Goal: Transaction & Acquisition: Purchase product/service

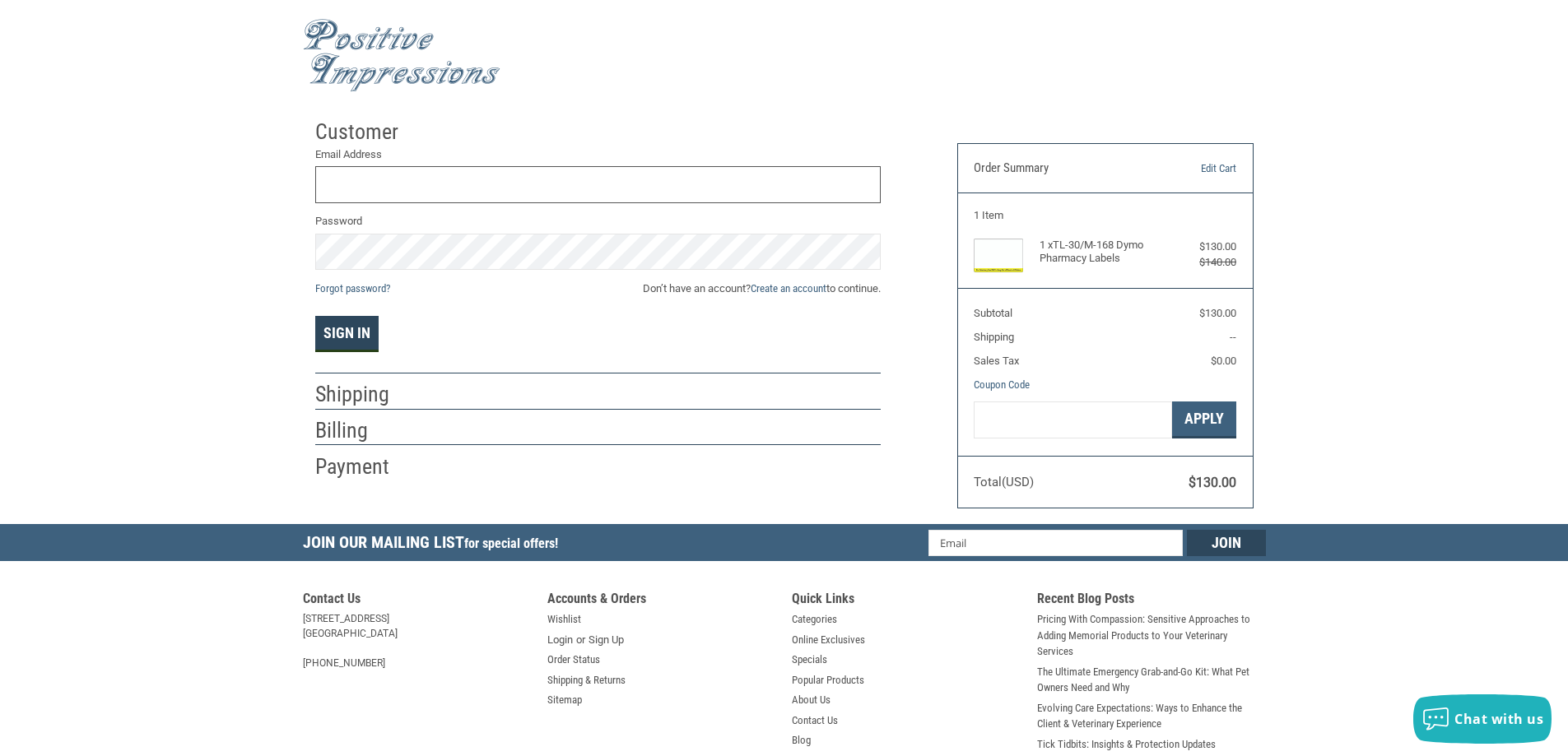
type input "[EMAIL_ADDRESS][DOMAIN_NAME]"
click at [336, 336] on button "Sign In" at bounding box center [346, 334] width 63 height 37
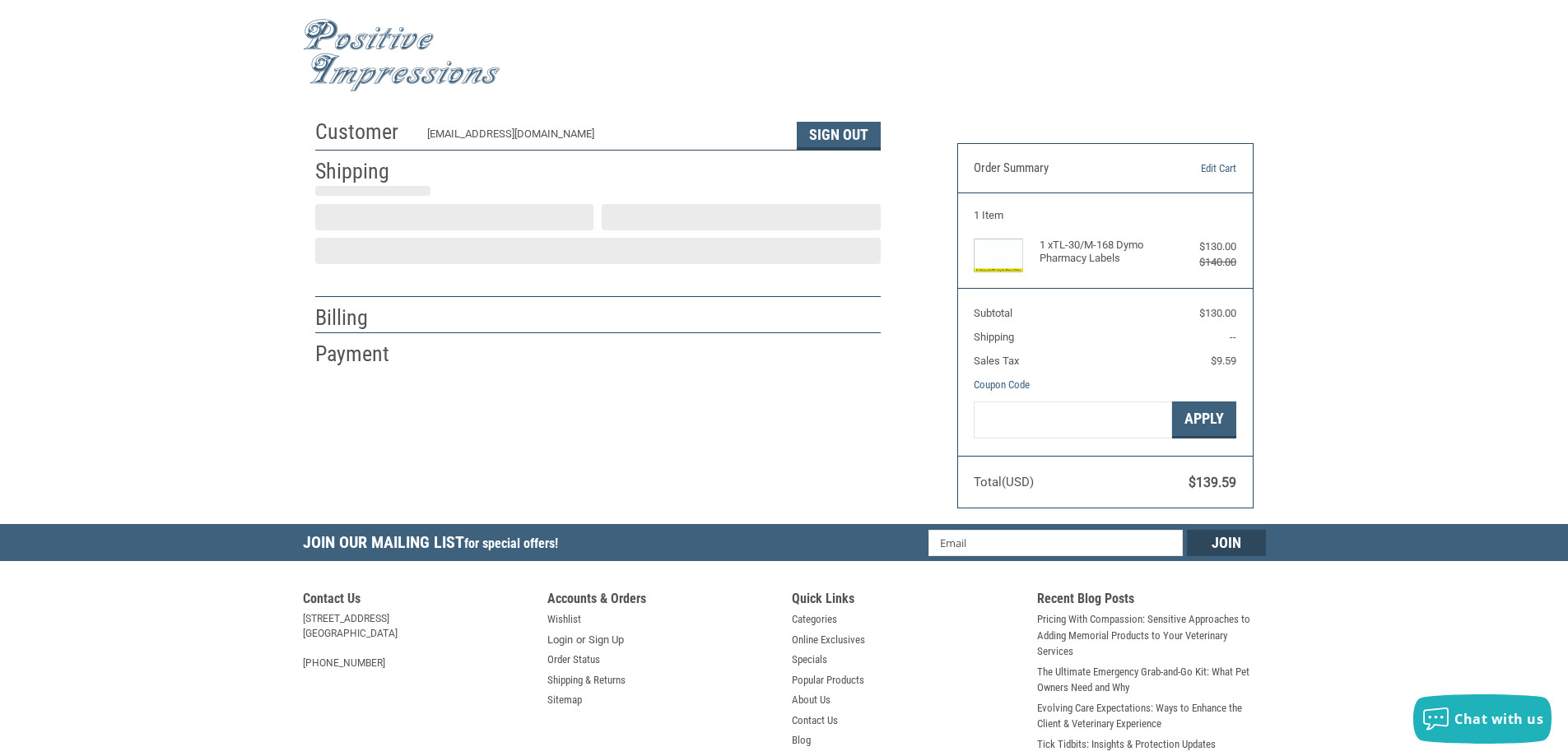
select select "US"
select select "MN"
type input "[PERSON_NAME]"
type input "Associated Veterinary Clinic"
type input "[STREET_ADDRESS]"
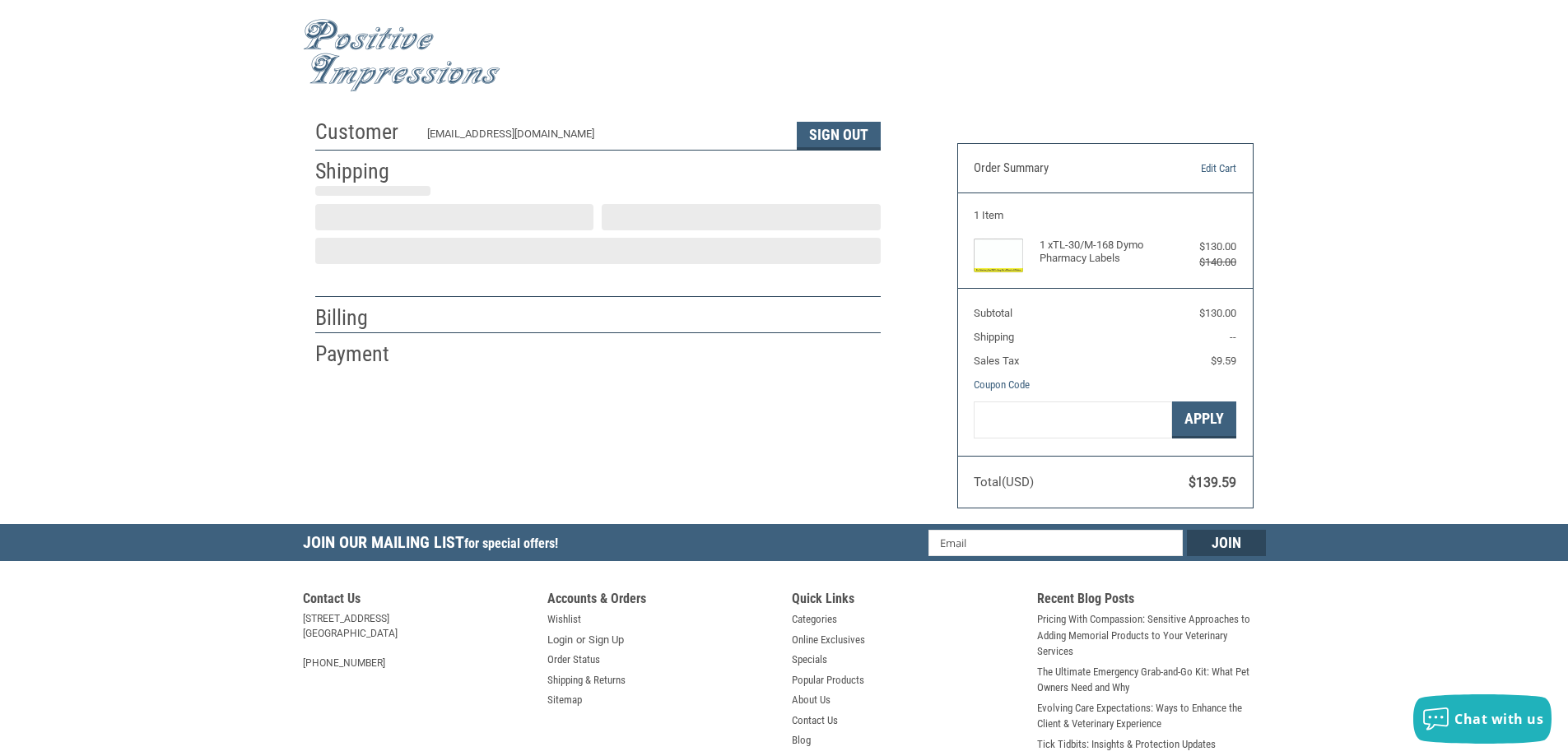
type input "Cokato"
select select "MN"
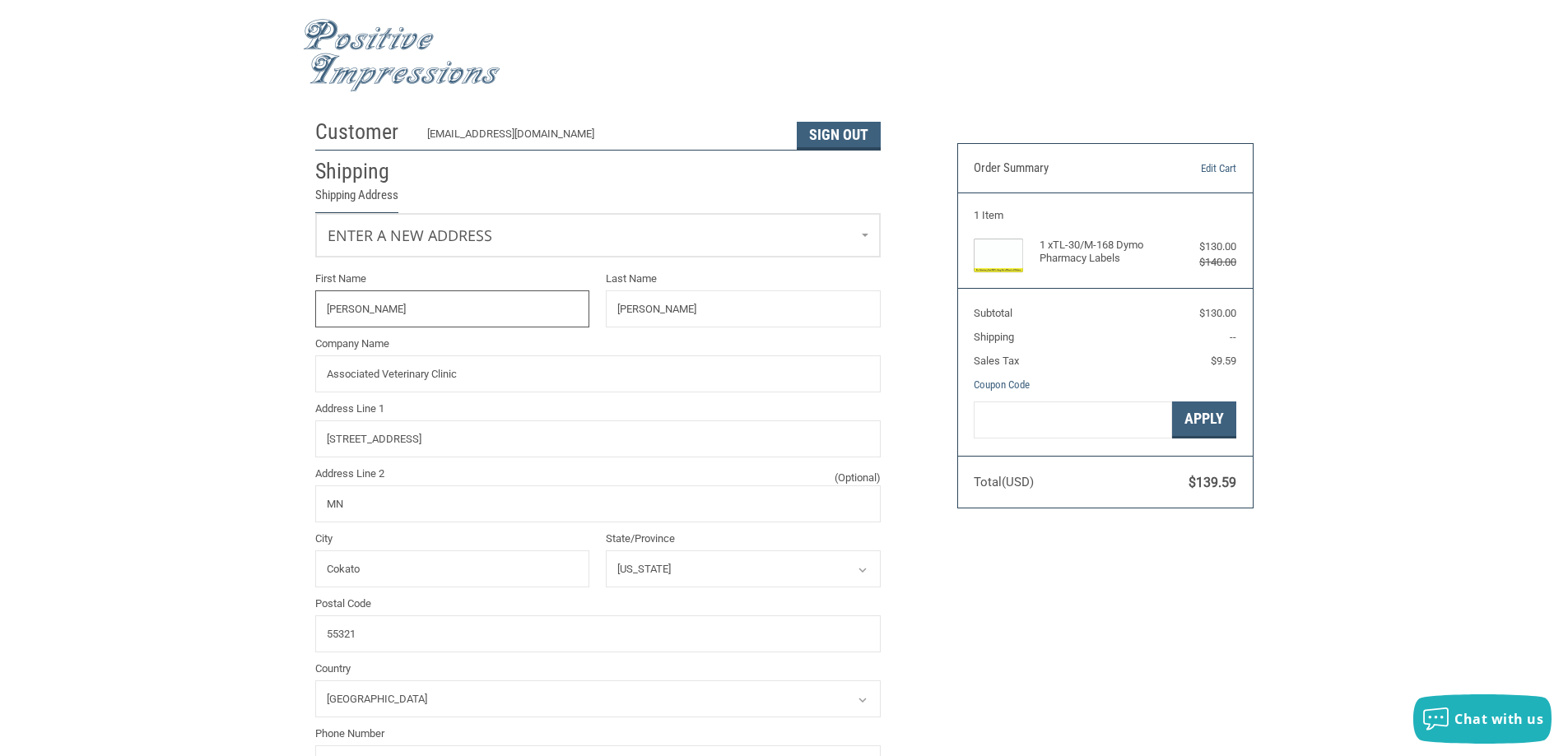
radio input "true"
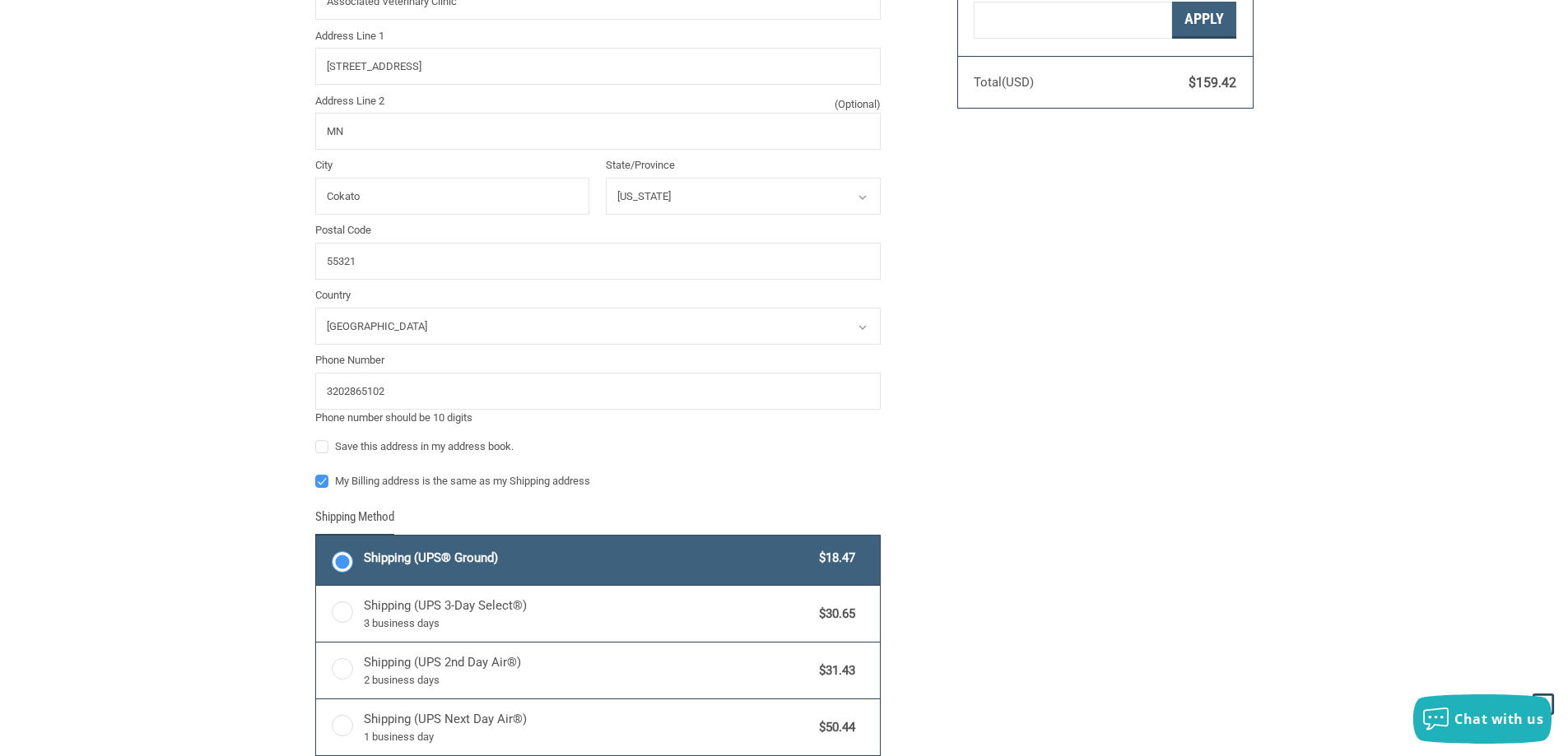
scroll to position [412, 0]
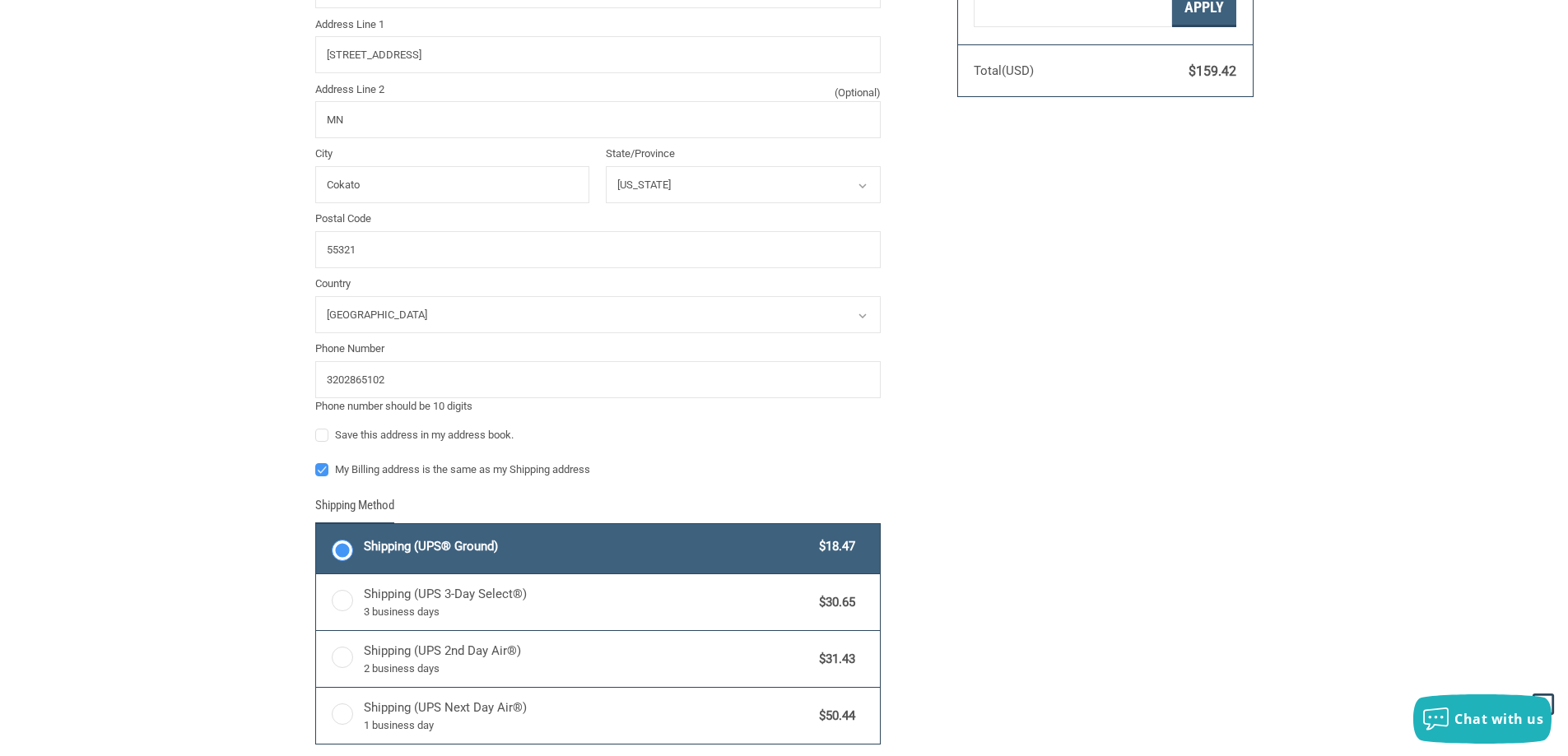
click at [326, 475] on label "My Billing address is the same as my Shipping address" at bounding box center [597, 470] width 565 height 13
click at [316, 463] on input "My Billing address is the same as my Shipping address" at bounding box center [315, 462] width 1 height 1
checkbox input "false"
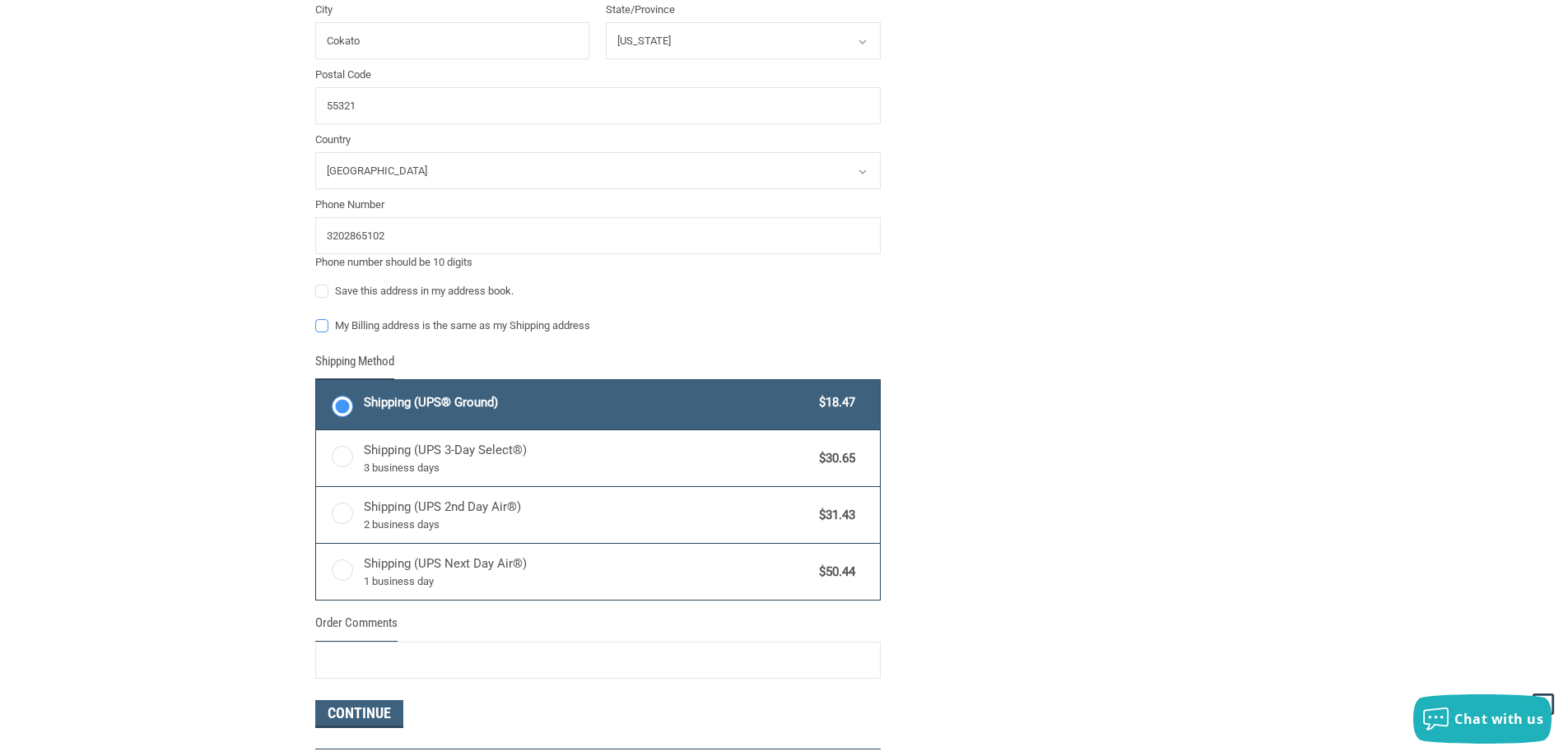
scroll to position [576, 0]
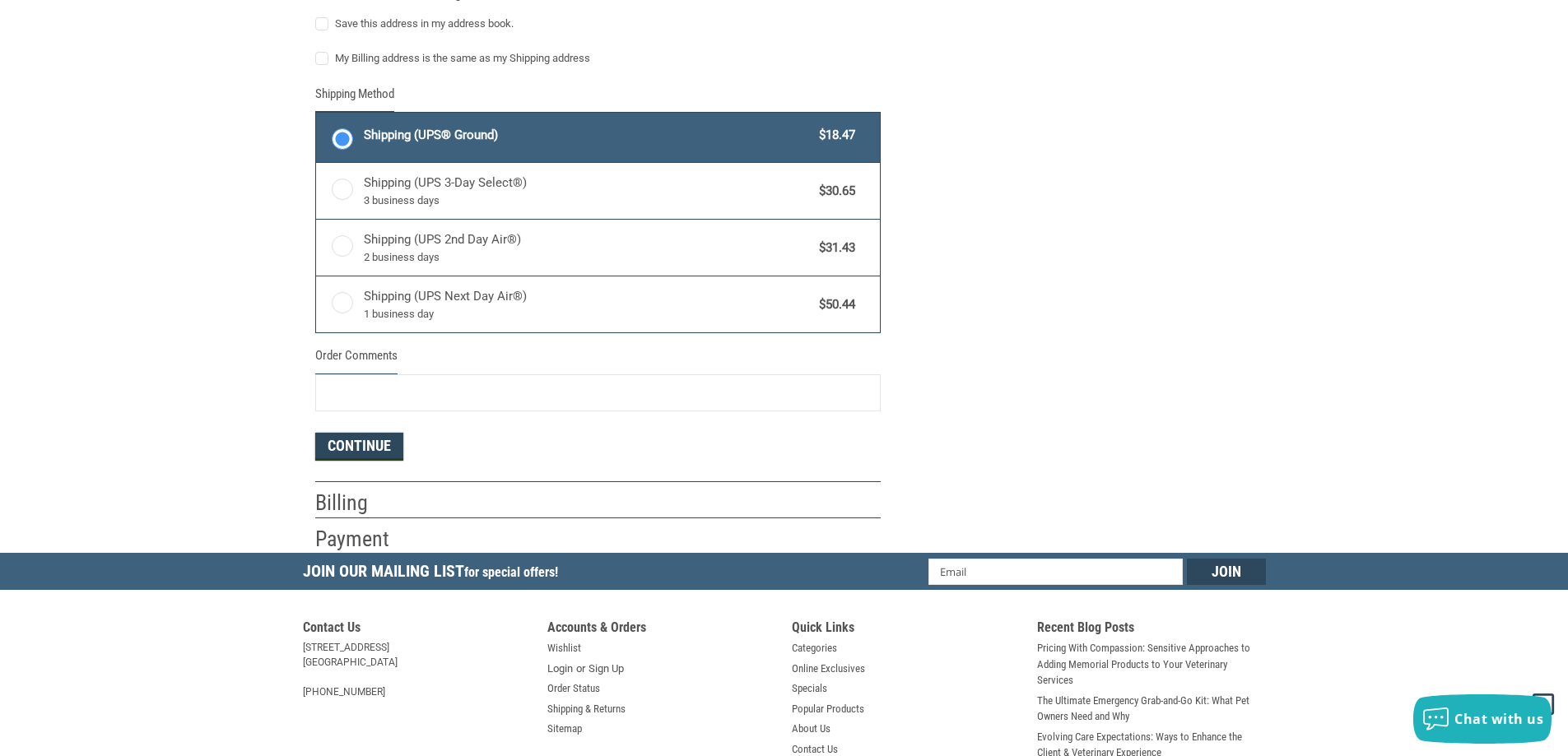
click at [333, 455] on button "Continue" at bounding box center [359, 447] width 88 height 28
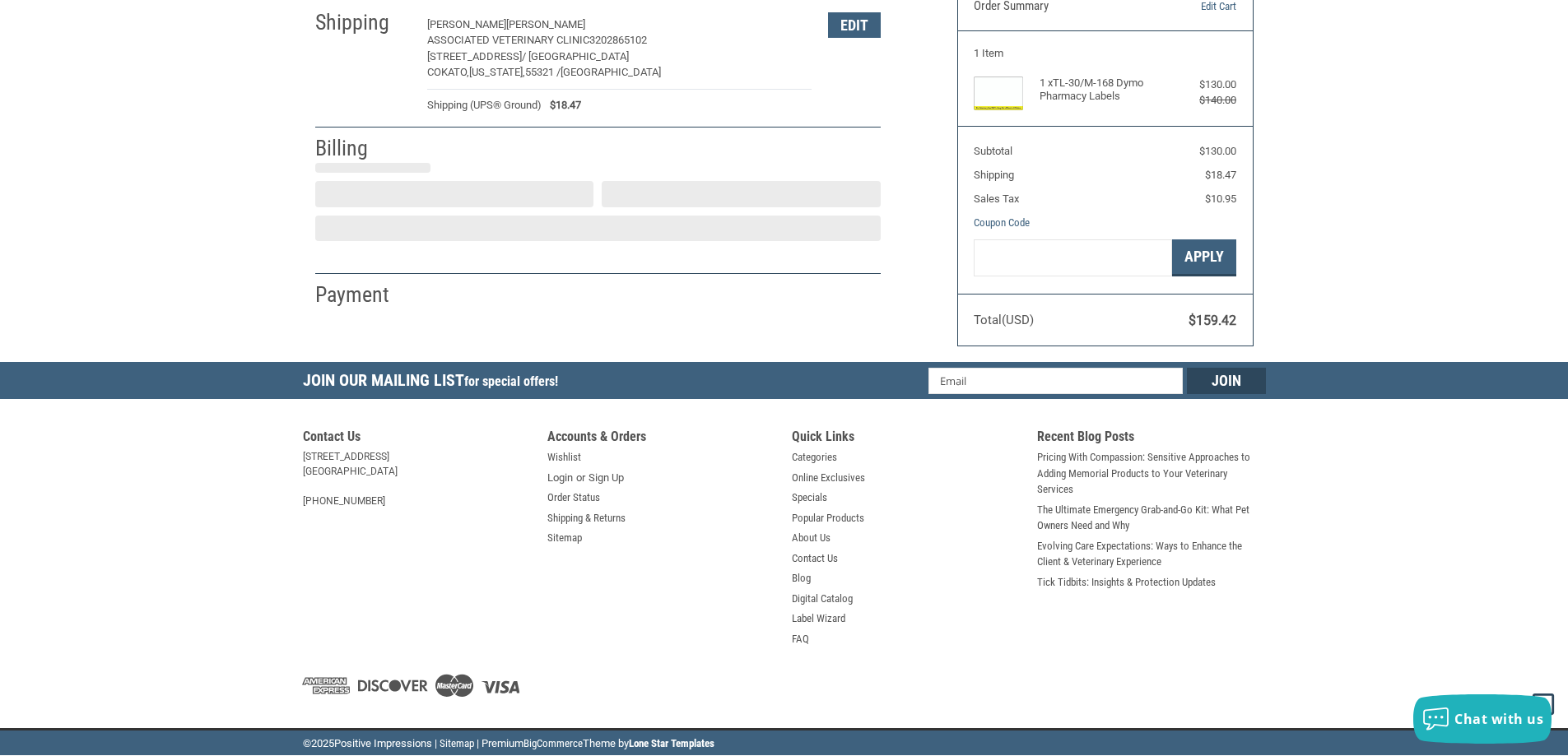
select select "US"
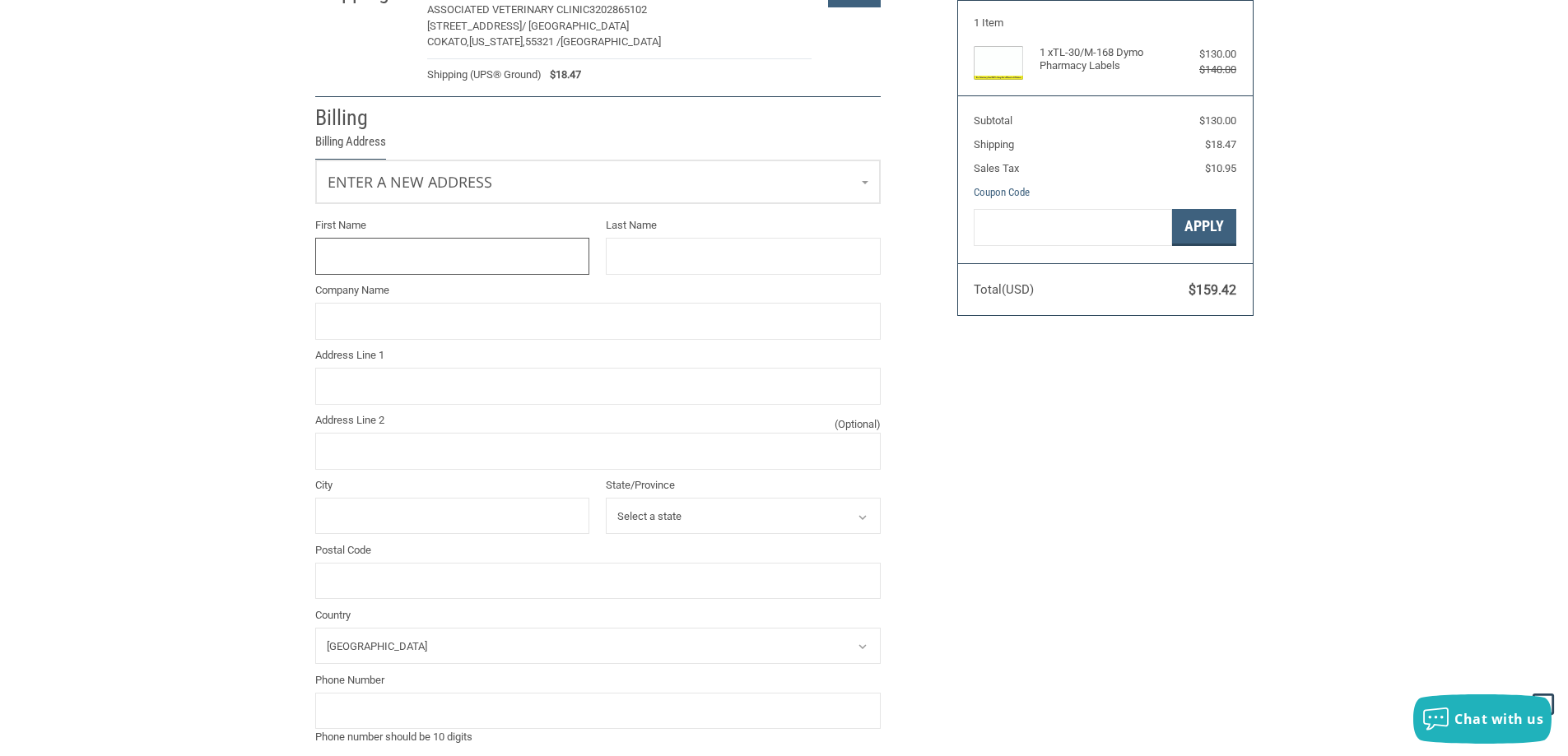
scroll to position [221, 0]
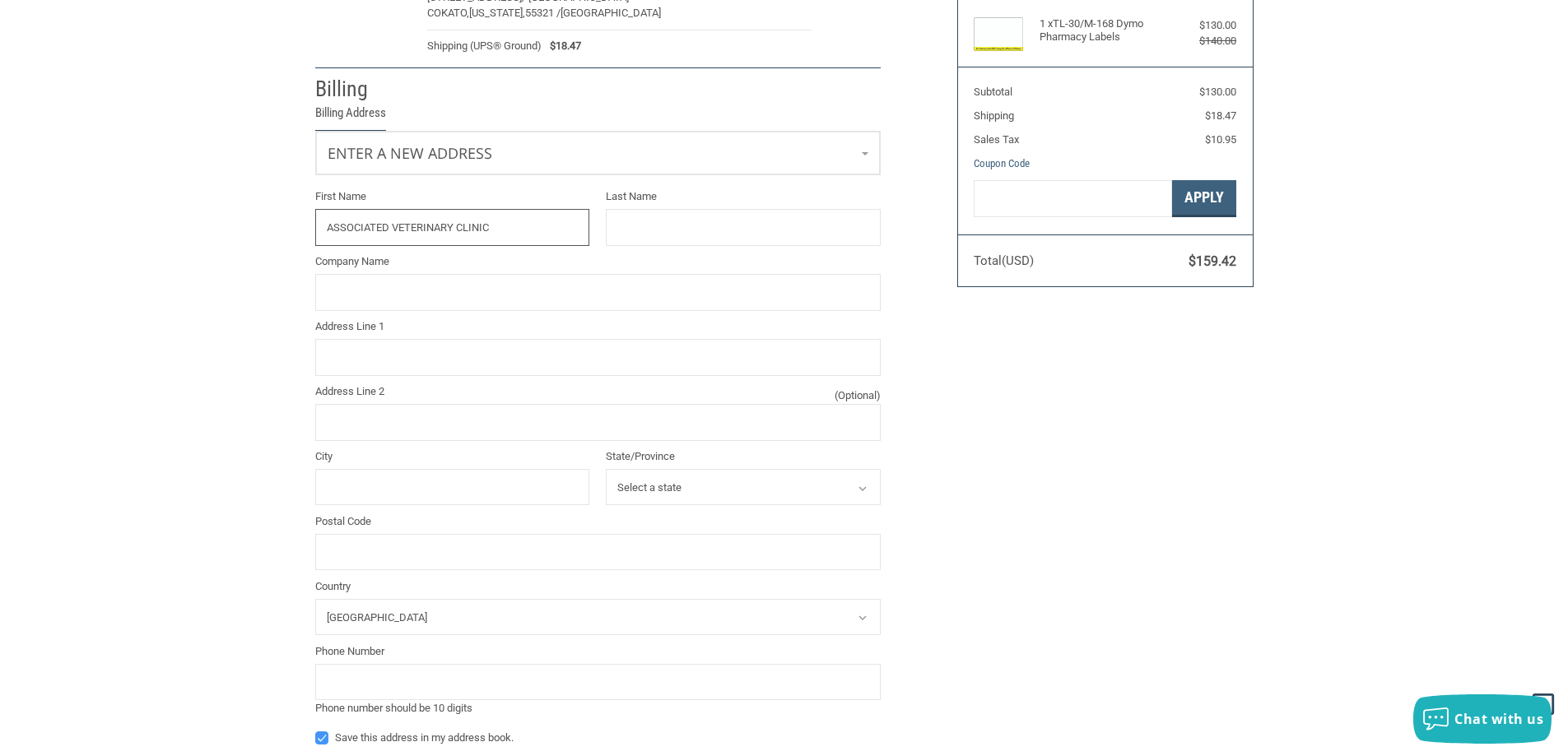
drag, startPoint x: 530, startPoint y: 235, endPoint x: 453, endPoint y: 232, distance: 77.1
click at [453, 232] on input "ASSOCIATED VETERINARY CLINIC" at bounding box center [452, 227] width 275 height 37
type input "ASSOCIATED VETERINARY"
click at [744, 240] on input "Last Name" at bounding box center [743, 227] width 275 height 37
type input "CLINIC"
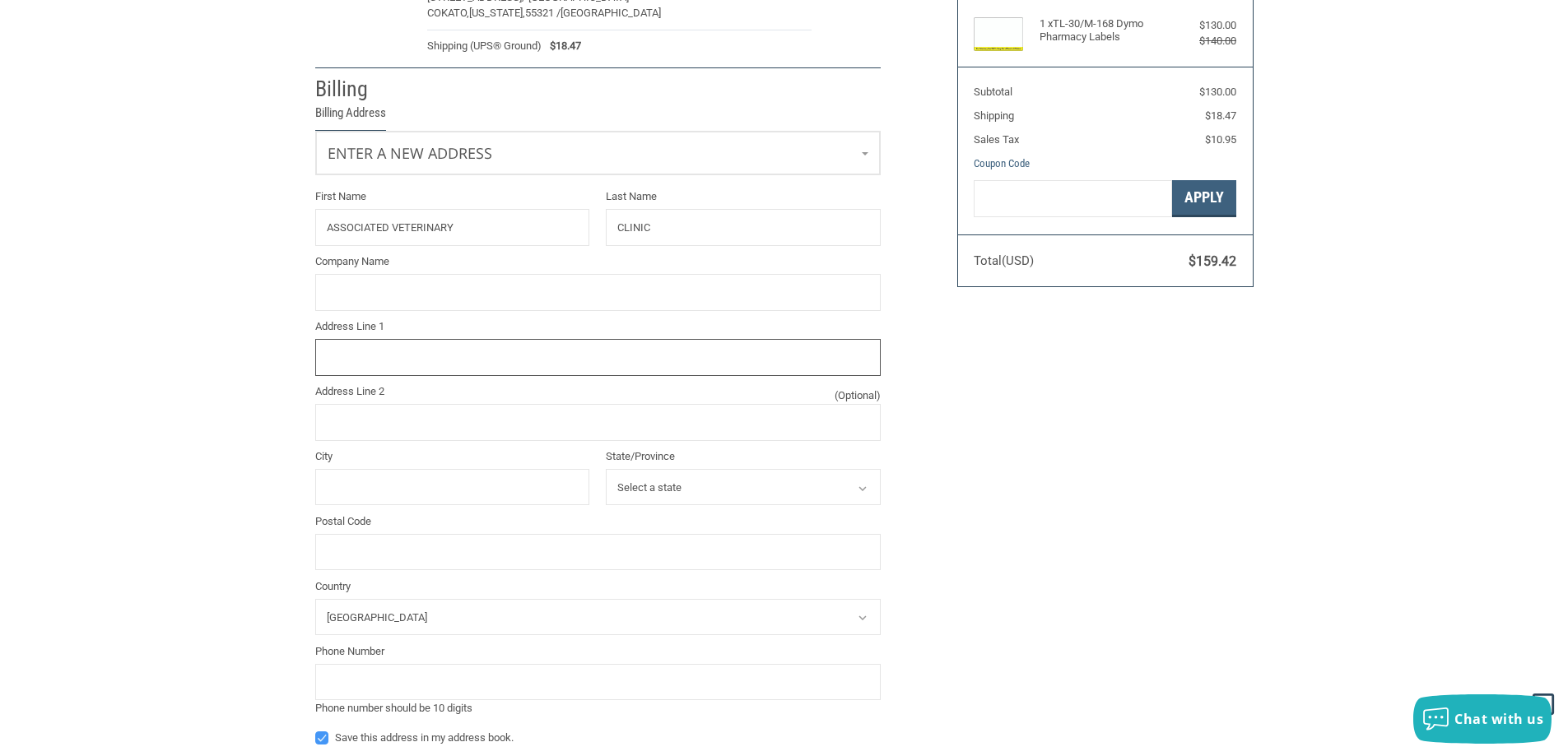
click at [352, 354] on input "Address Line 1" at bounding box center [597, 357] width 565 height 37
type input "[STREET_ADDRESS]"
type input "Business Card"
type input "St [PERSON_NAME]"
select select "MN"
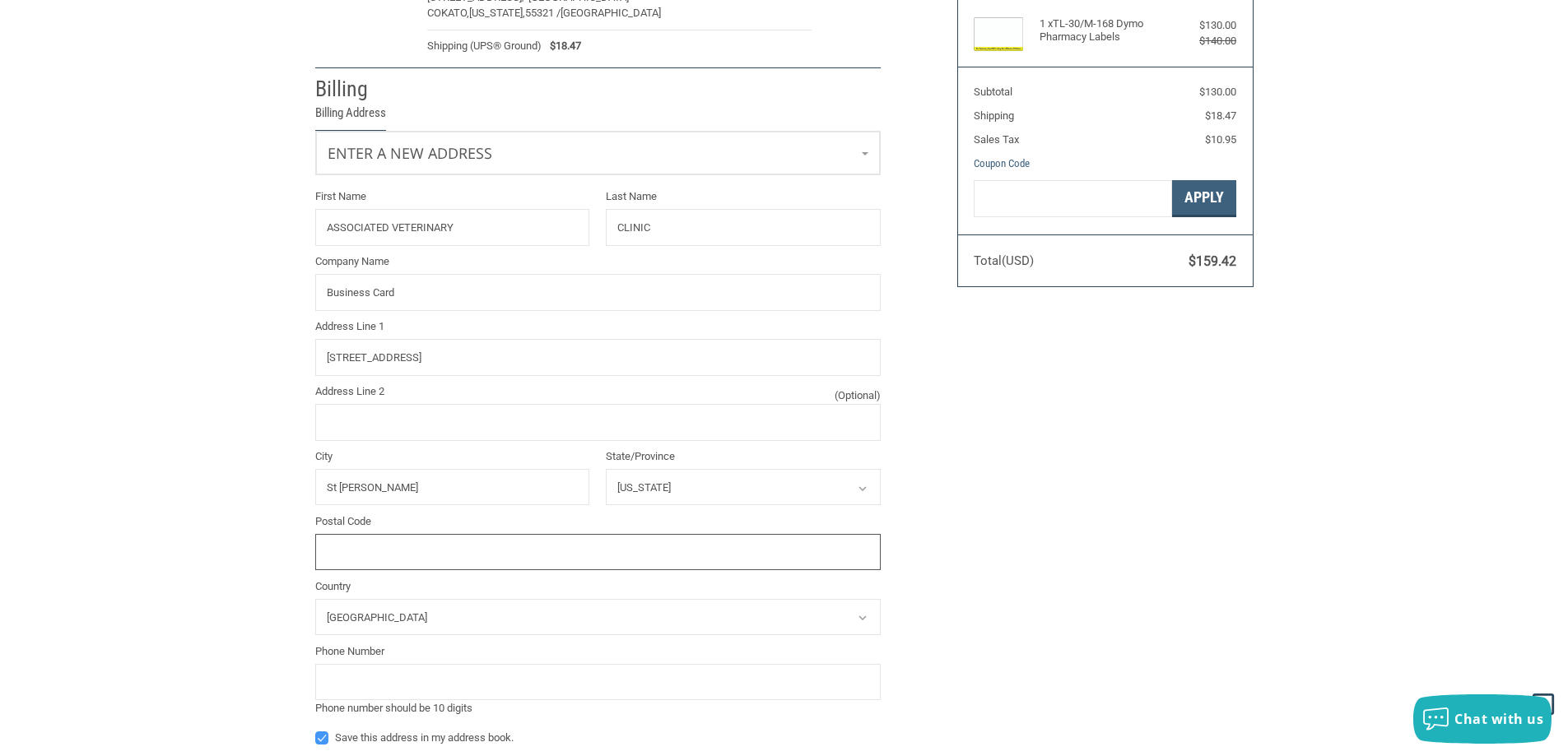
type input "55376"
click at [202, 340] on div "Customer [EMAIL_ADDRESS][DOMAIN_NAME] Sign Out Shipping [PERSON_NAME] ASSOCIATE…" at bounding box center [784, 372] width 1568 height 965
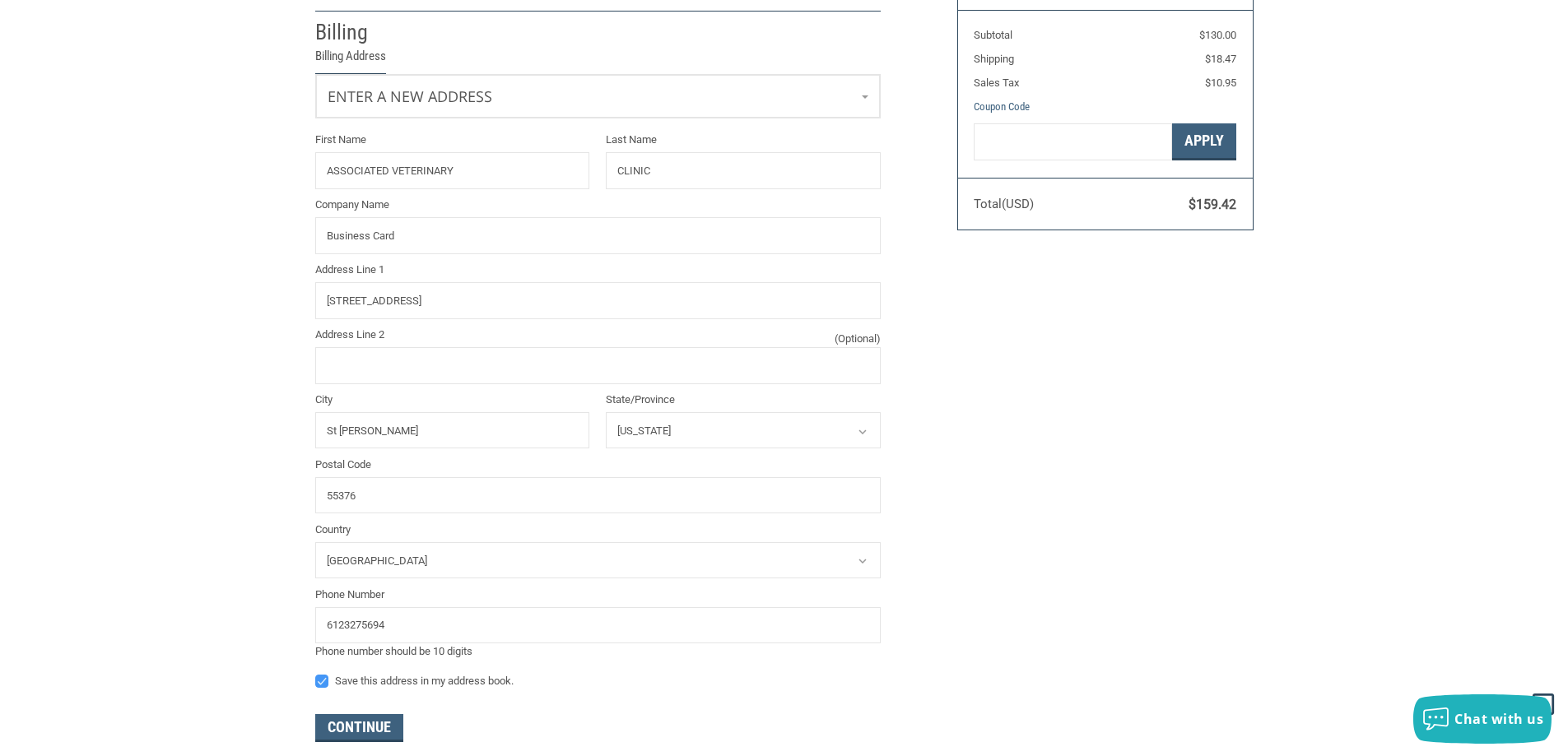
scroll to position [304, 0]
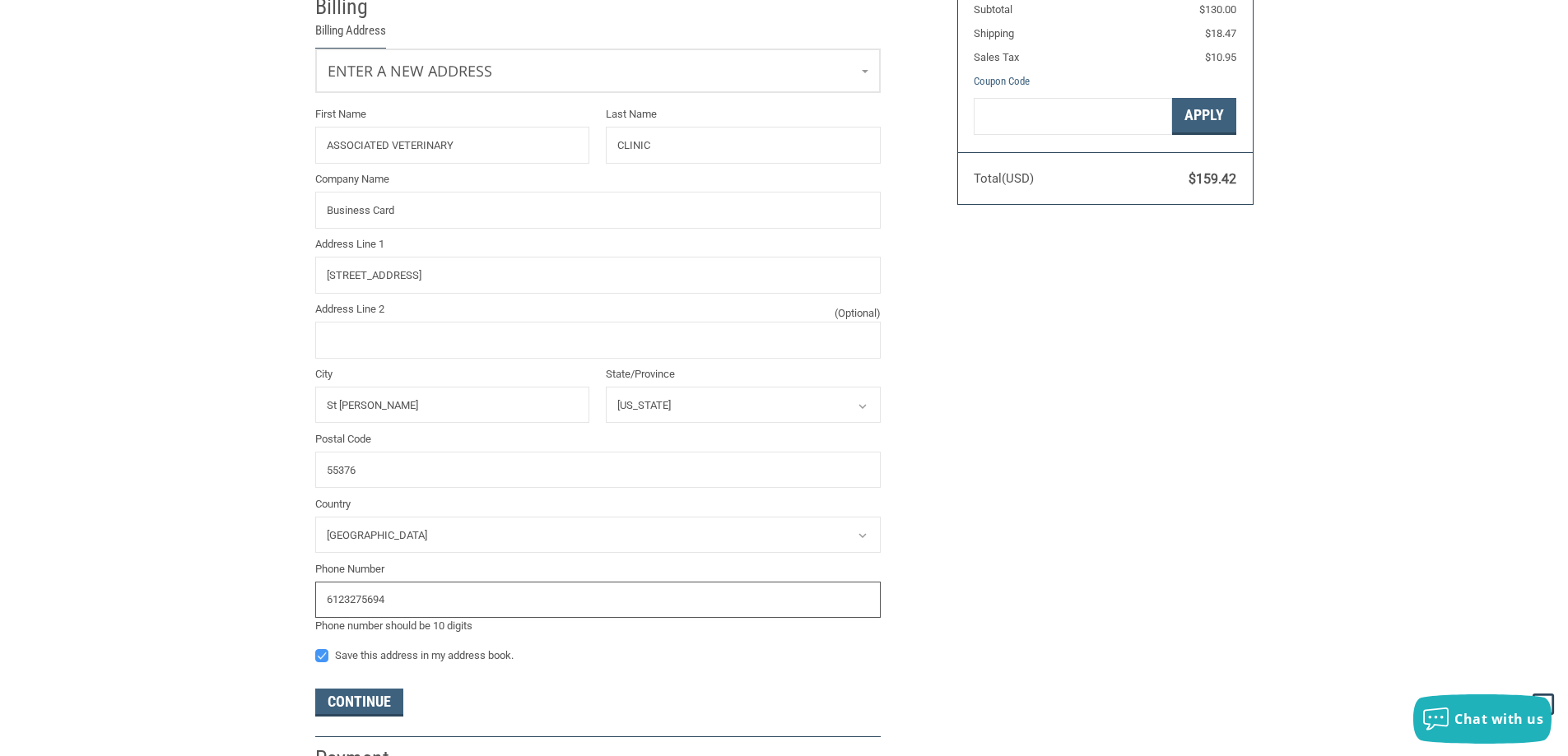
drag, startPoint x: 414, startPoint y: 605, endPoint x: 307, endPoint y: 613, distance: 107.3
click at [307, 613] on div "Phone Number 6123275694 [PHONE_NUMBER] Phone number should be 10 digits" at bounding box center [597, 598] width 582 height 73
type input "3202865102"
click at [236, 613] on div "Customer [EMAIL_ADDRESS][DOMAIN_NAME] Sign Out Shipping [PERSON_NAME] ASSOCIATE…" at bounding box center [784, 290] width 1568 height 965
click at [366, 701] on button "Continue" at bounding box center [359, 702] width 88 height 28
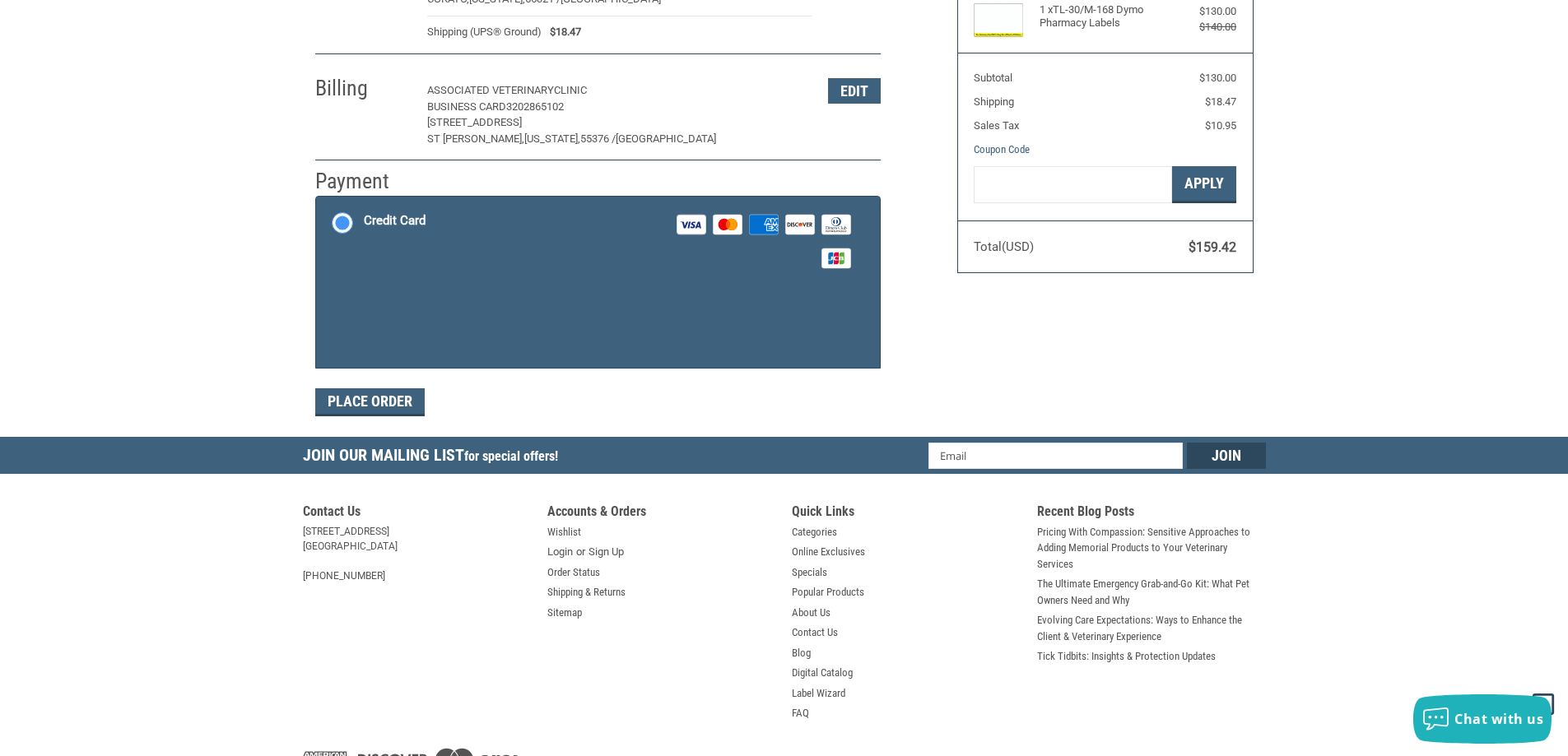
scroll to position [246, 0]
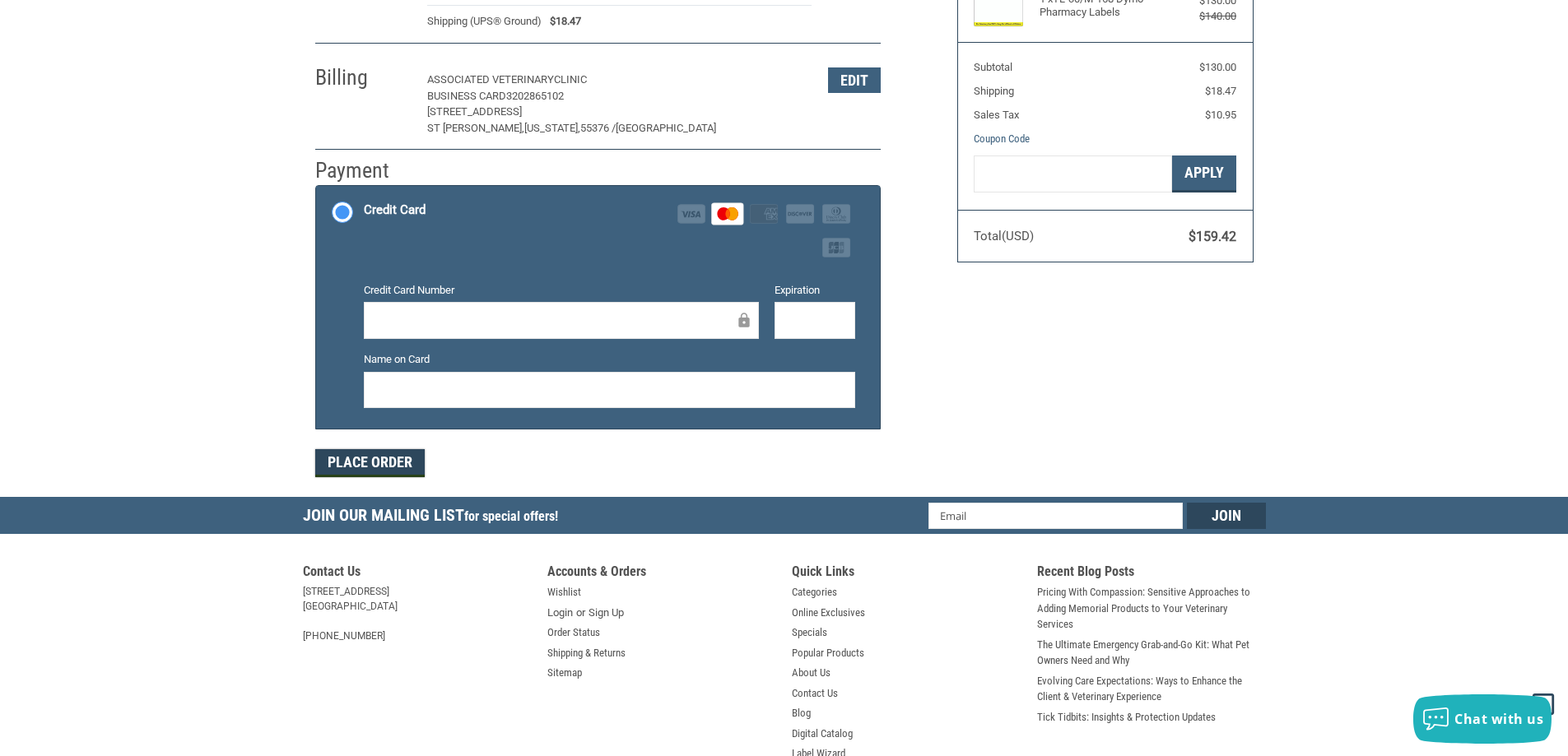
click at [383, 466] on button "Place Order" at bounding box center [370, 464] width 109 height 28
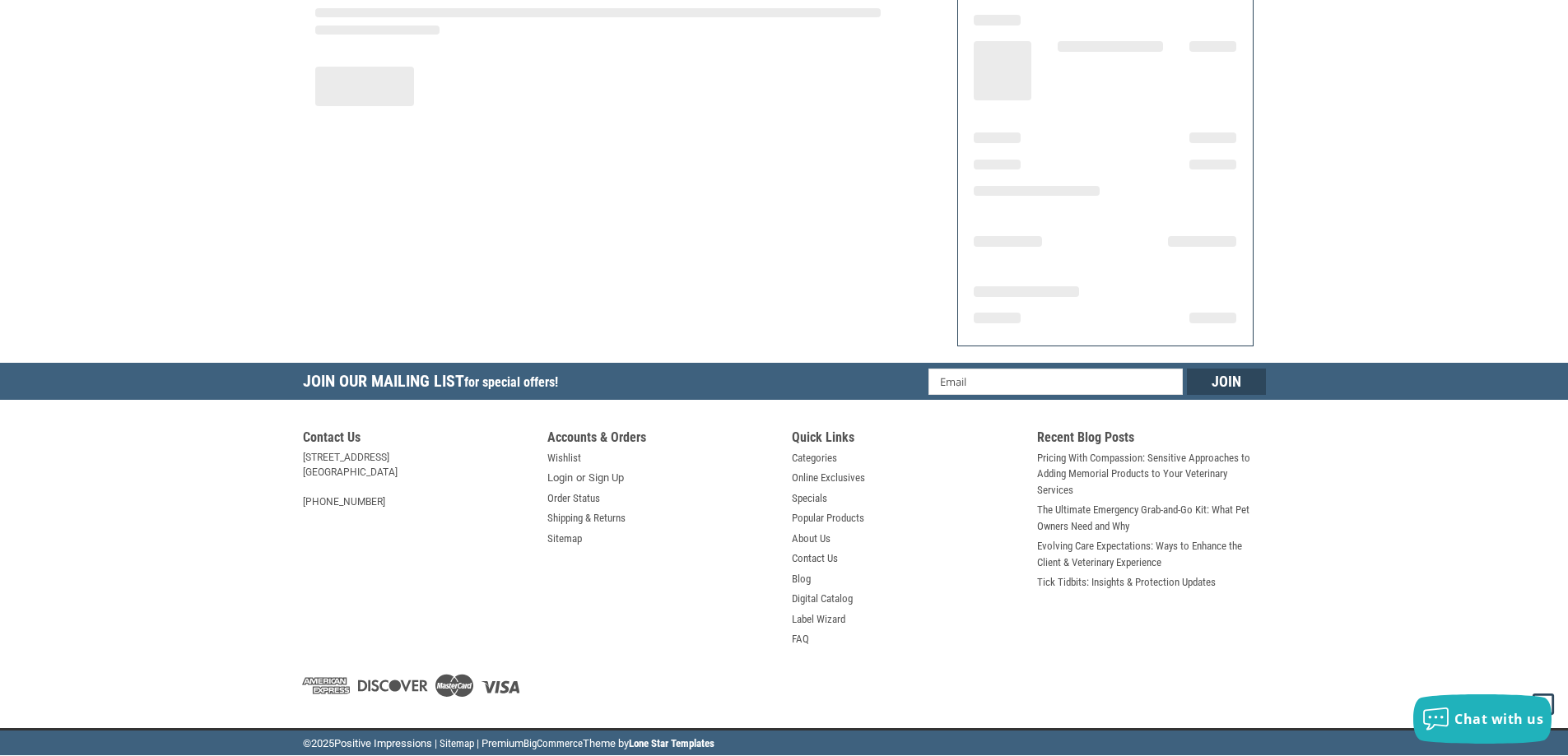
scroll to position [191, 0]
